Goal: Task Accomplishment & Management: Manage account settings

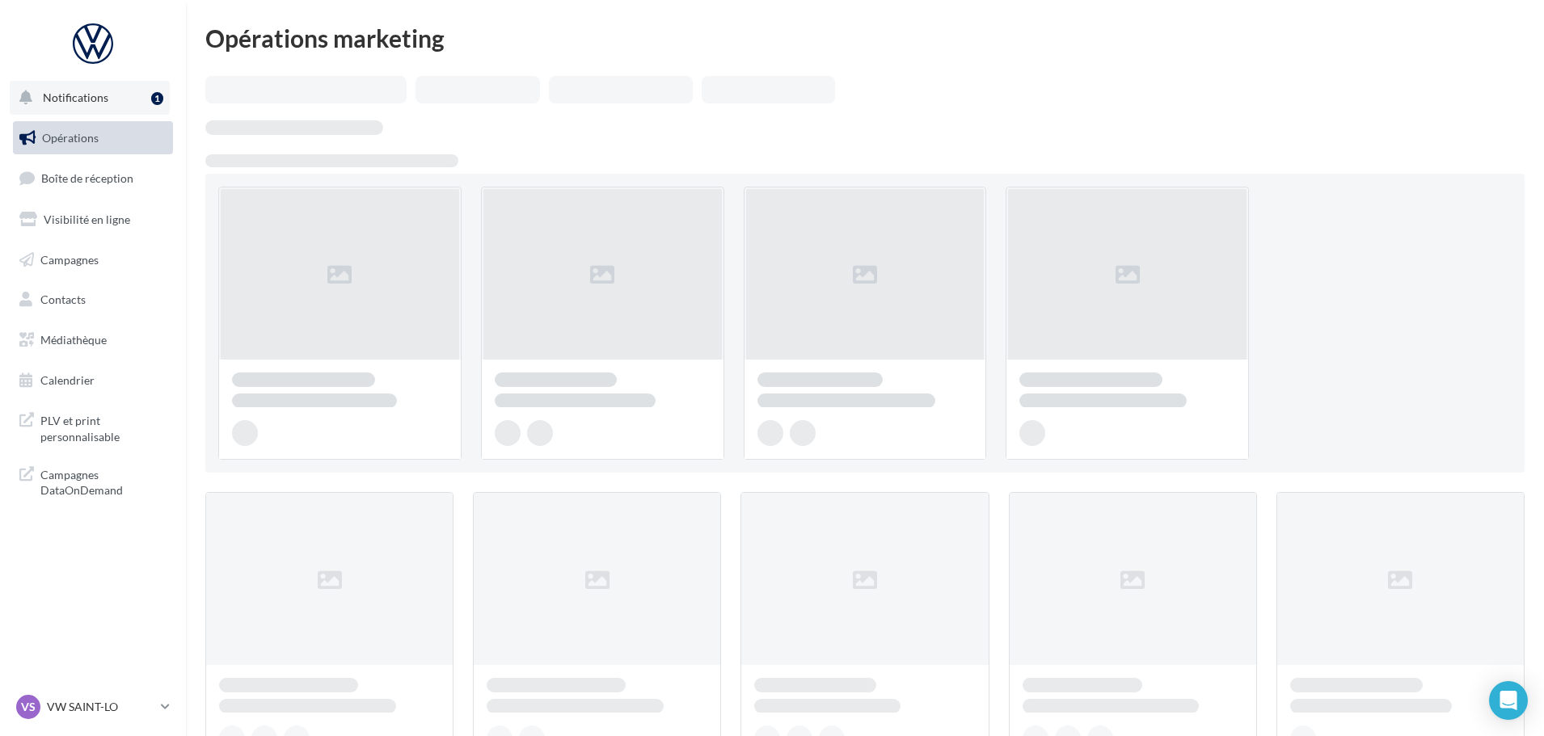
click at [93, 100] on span "Notifications" at bounding box center [75, 98] width 65 height 14
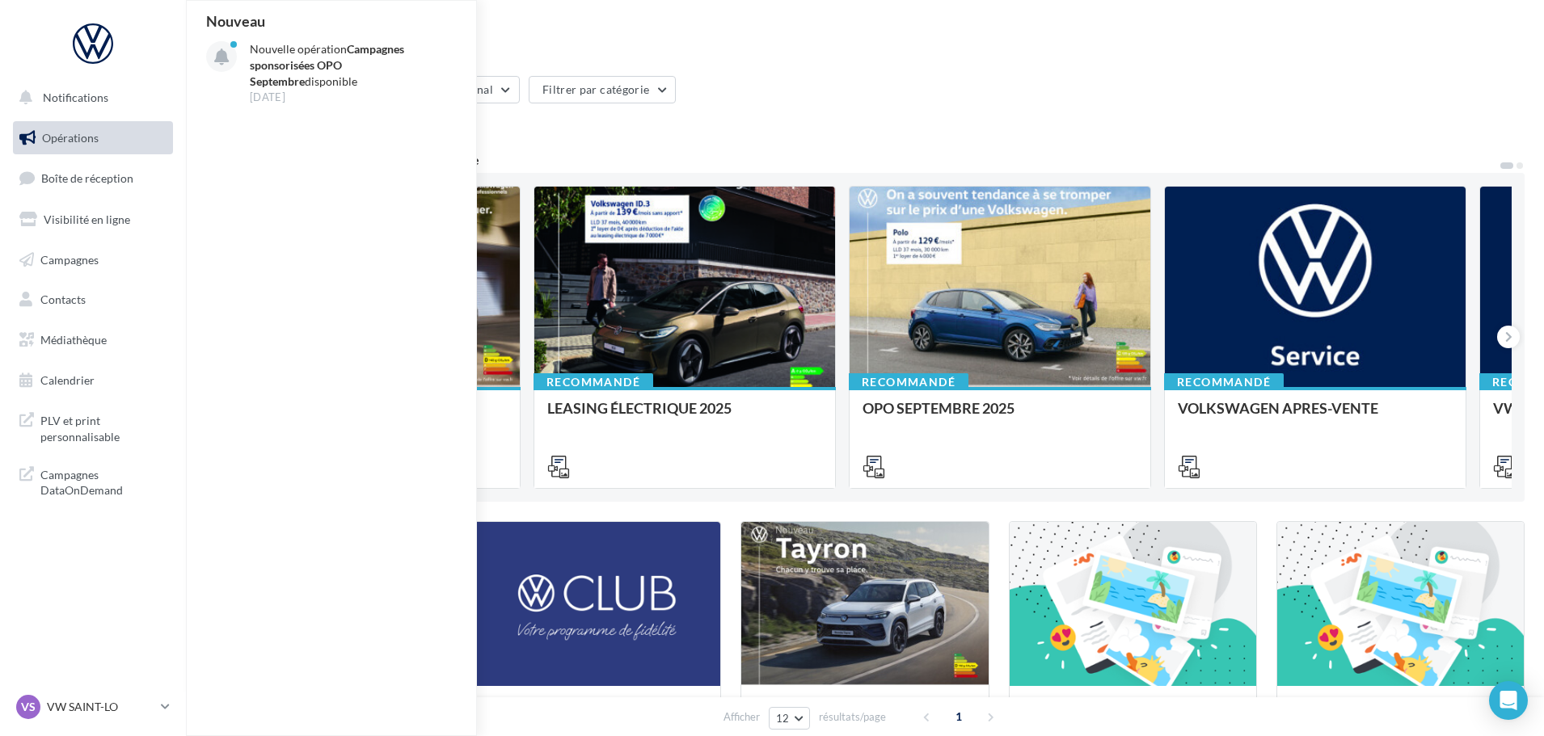
click at [99, 140] on link "Opérations" at bounding box center [93, 138] width 166 height 34
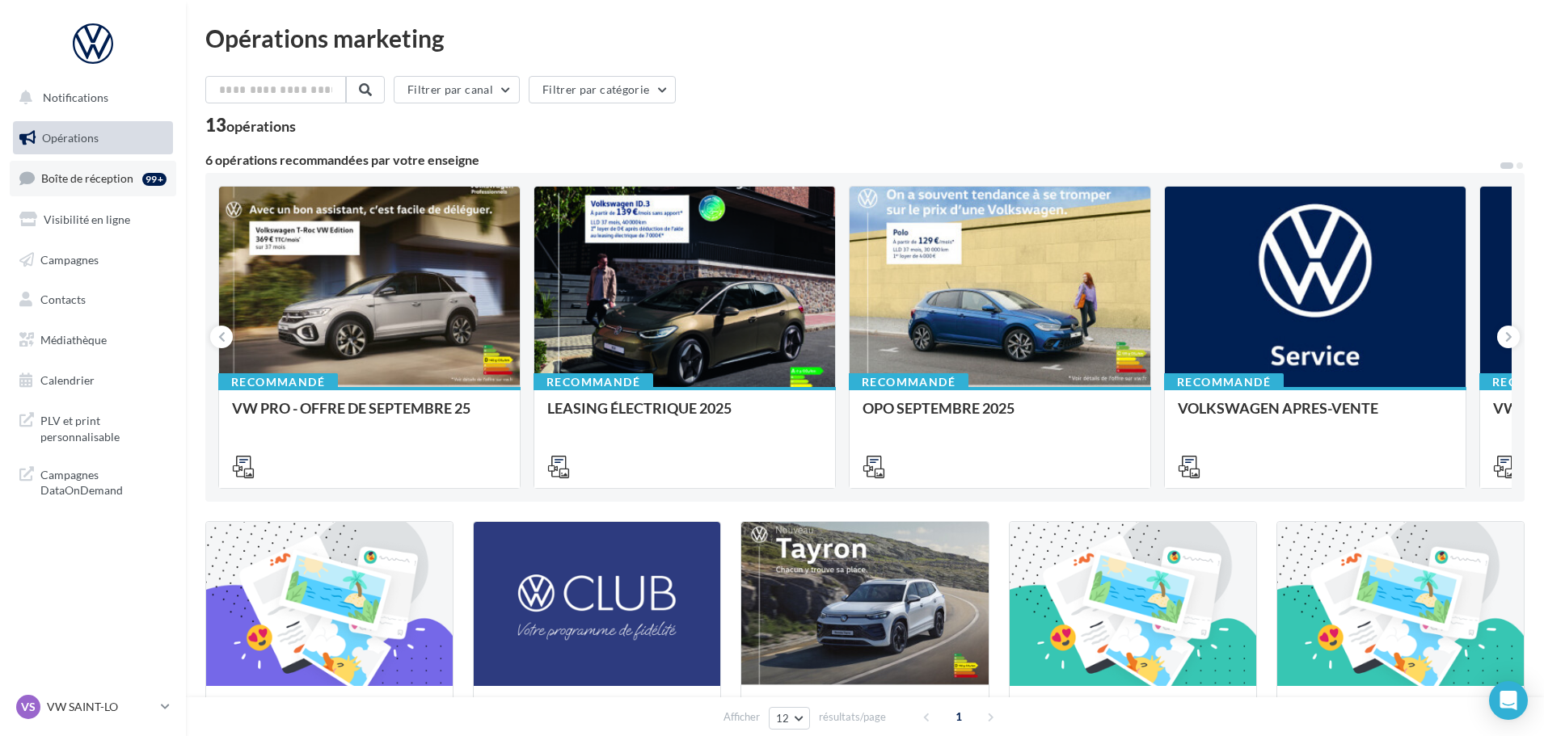
click at [101, 183] on span "Boîte de réception" at bounding box center [87, 178] width 92 height 14
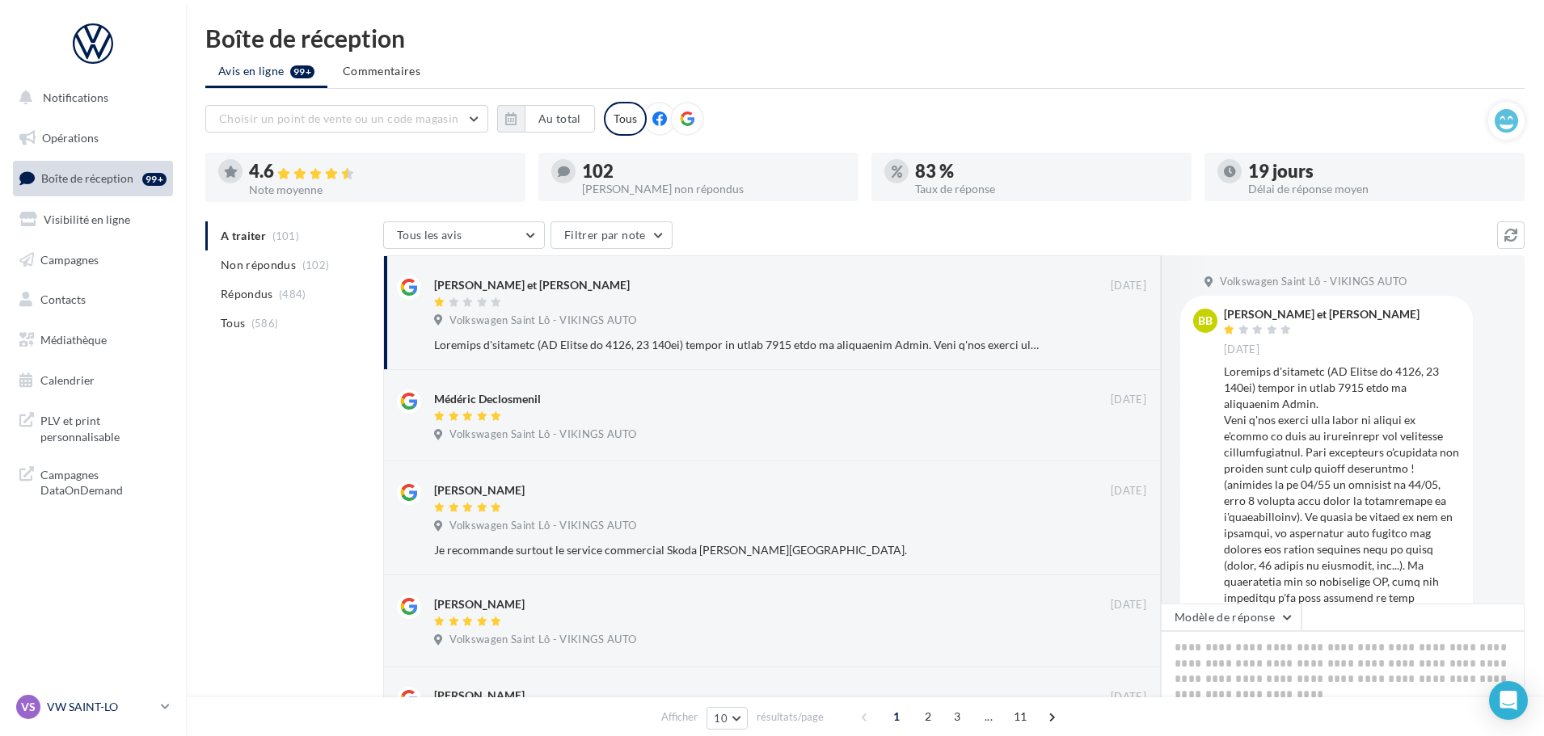
click at [97, 699] on p "VW SAINT-LO" at bounding box center [100, 707] width 107 height 16
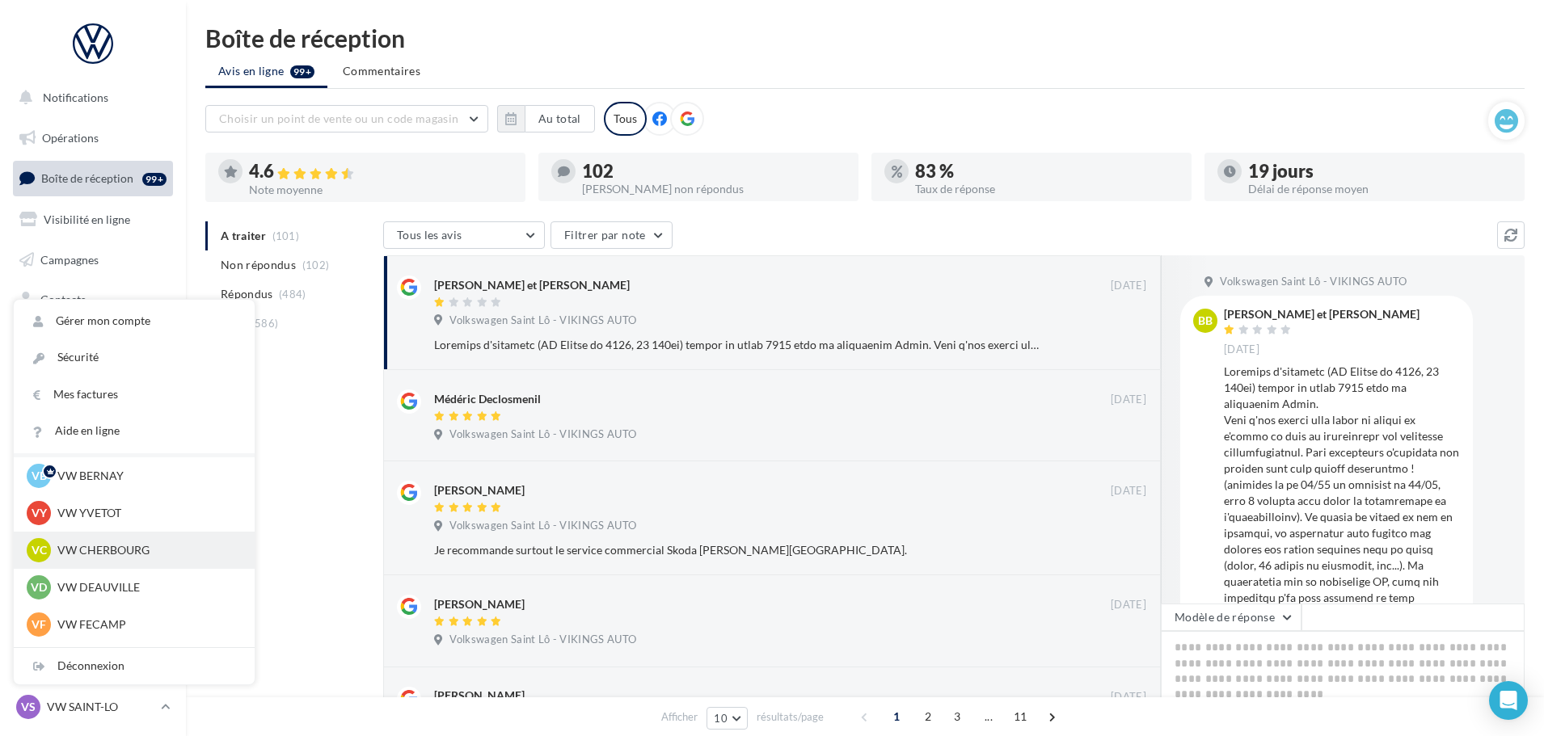
scroll to position [81, 0]
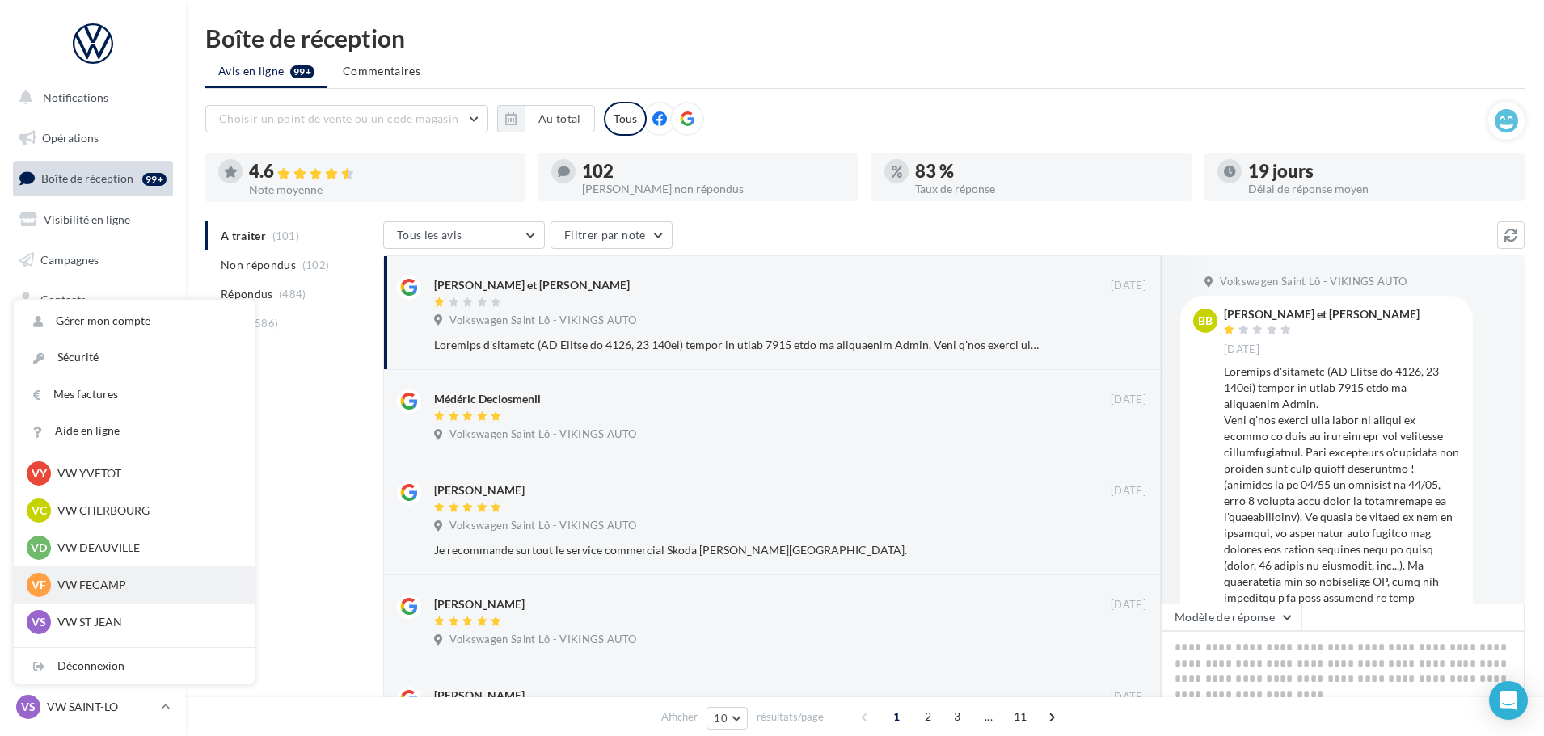
click at [96, 590] on p "VW FECAMP" at bounding box center [146, 585] width 178 height 16
